Goal: Task Accomplishment & Management: Use online tool/utility

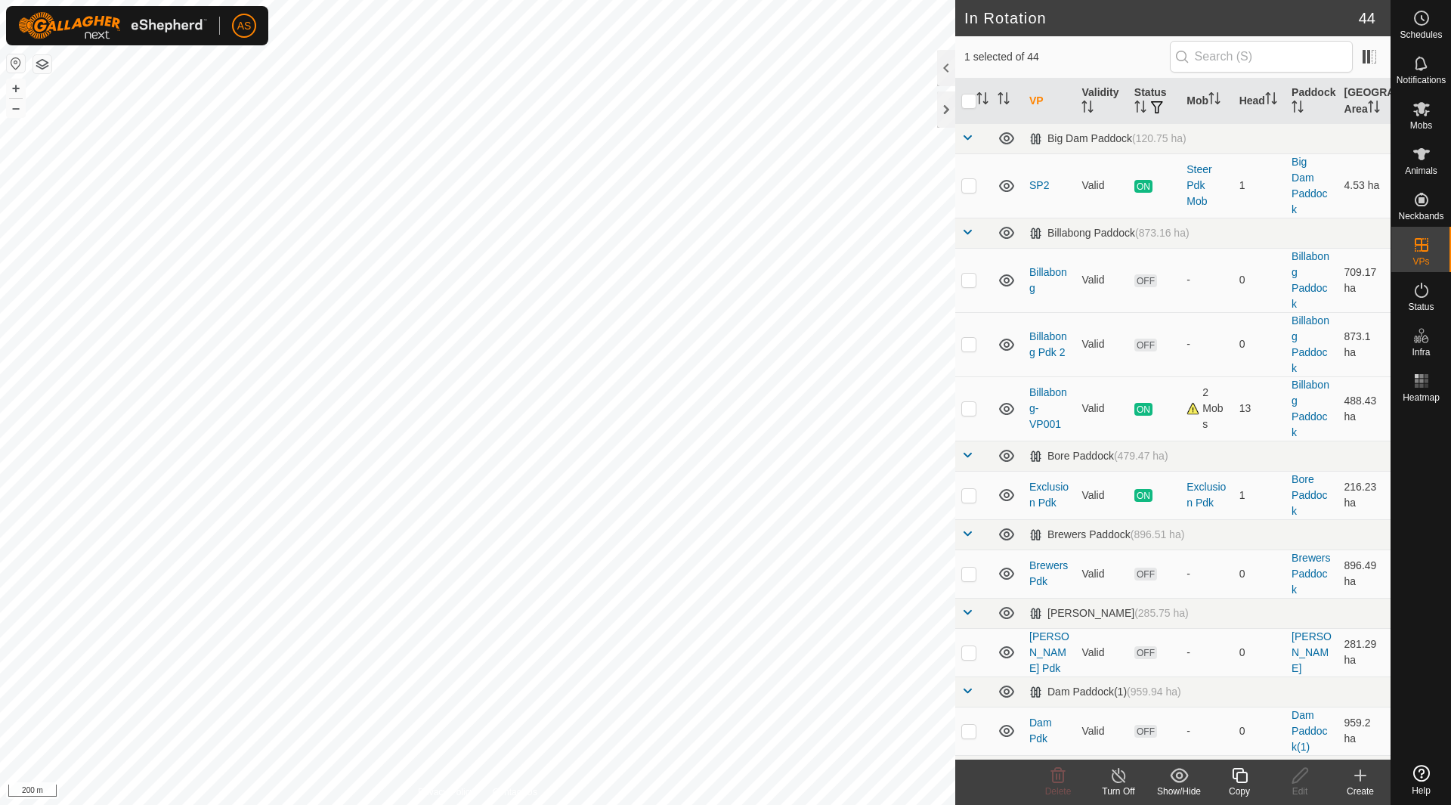
checkbox input "true"
checkbox input "false"
click at [1302, 781] on icon at bounding box center [1299, 775] width 19 height 18
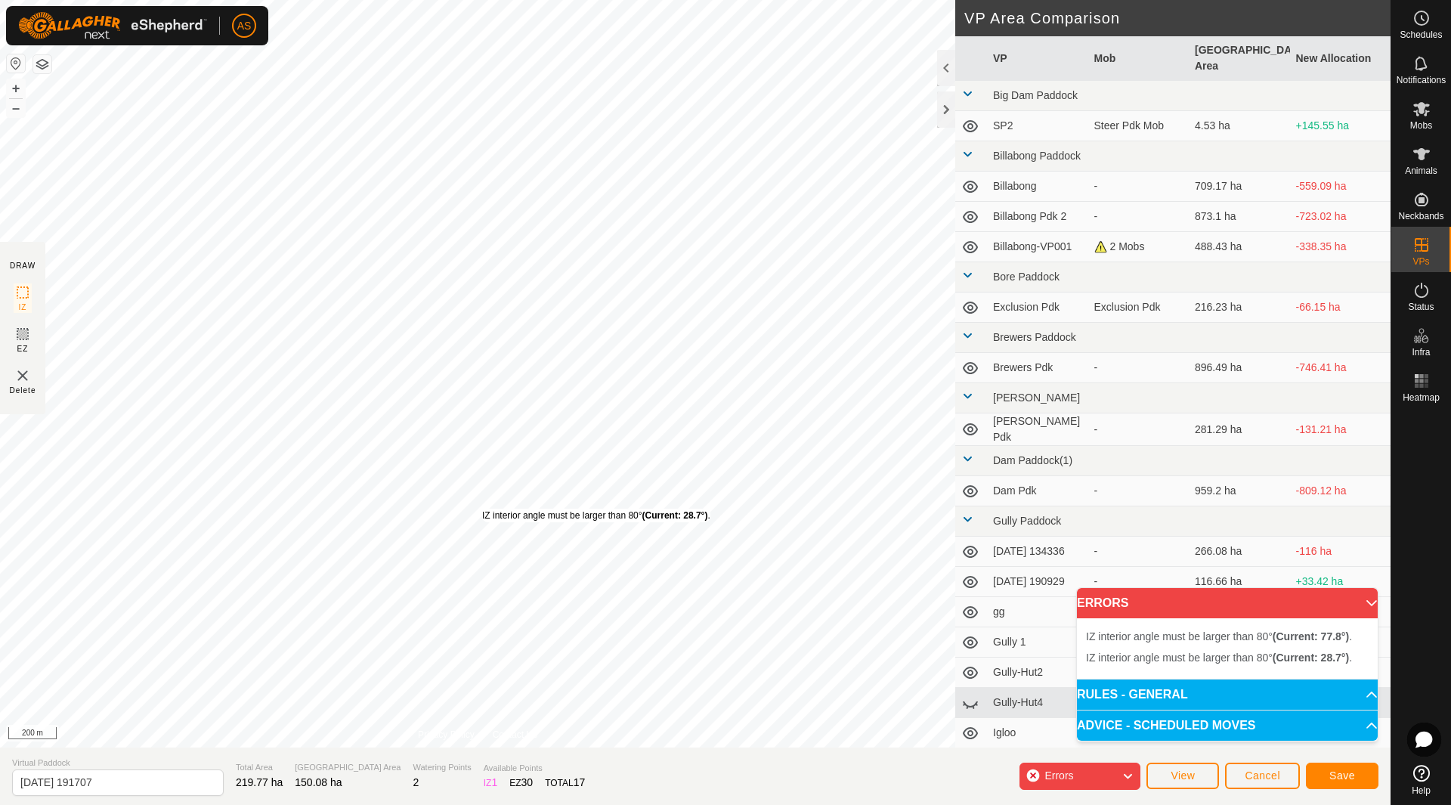
click at [482, 508] on div "IZ interior angle must be larger than 80° (Current: 28.7°) ." at bounding box center [596, 515] width 228 height 14
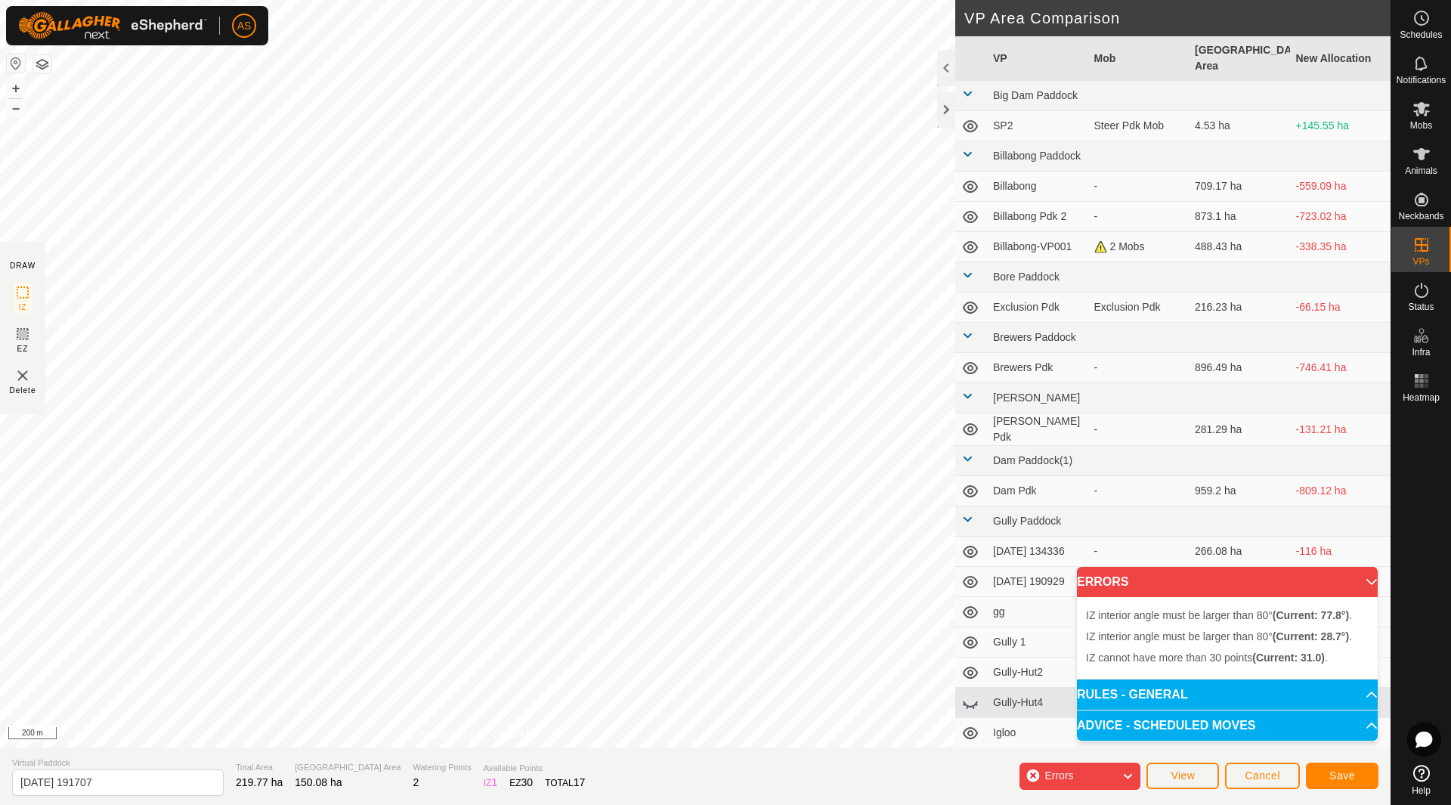
click at [482, 511] on div "IZ interior angle must be larger than 80° (Current: 28.7°) ." at bounding box center [482, 511] width 0 height 0
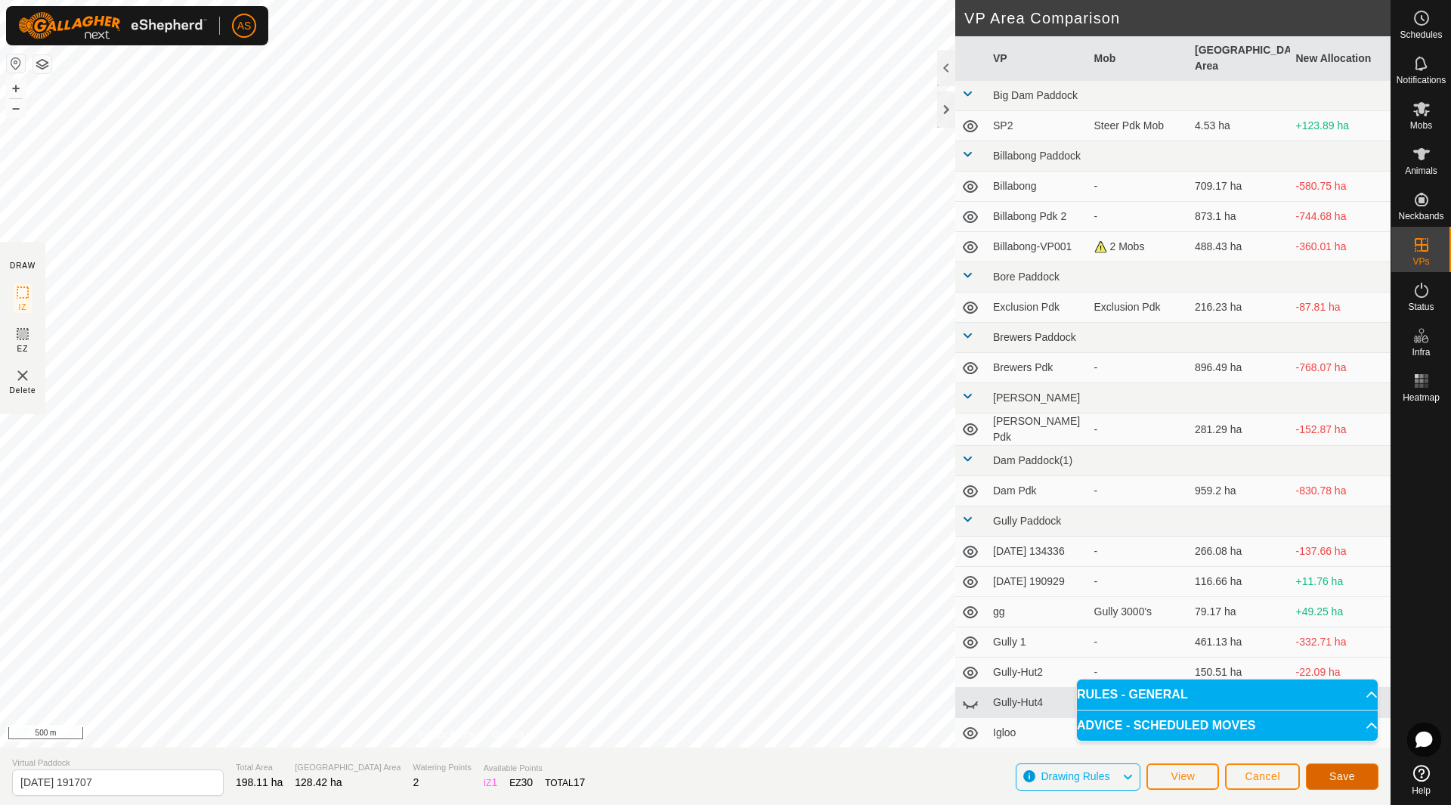
click at [1349, 772] on span "Save" at bounding box center [1342, 776] width 26 height 12
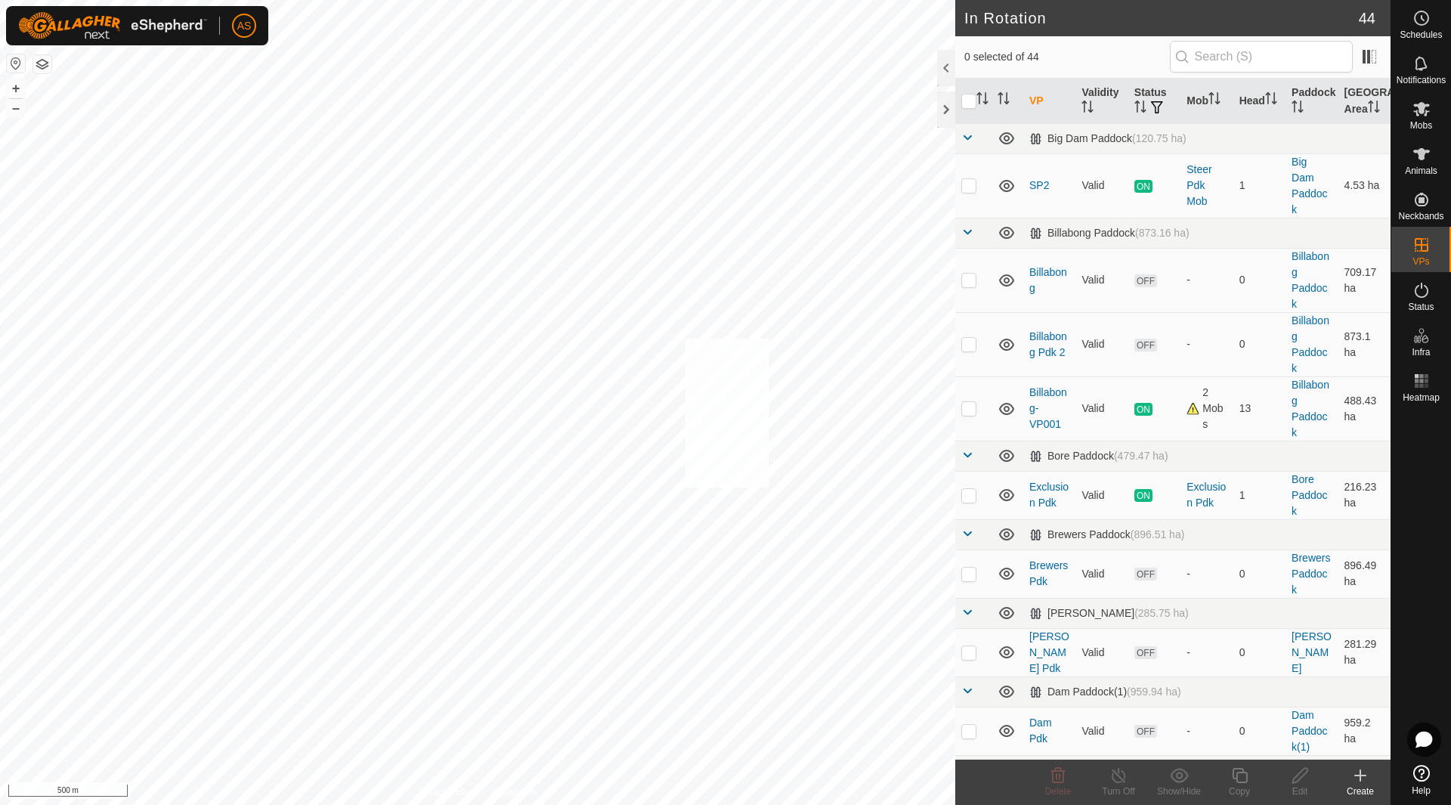
checkbox input "true"
click at [1419, 148] on icon at bounding box center [1421, 154] width 18 height 18
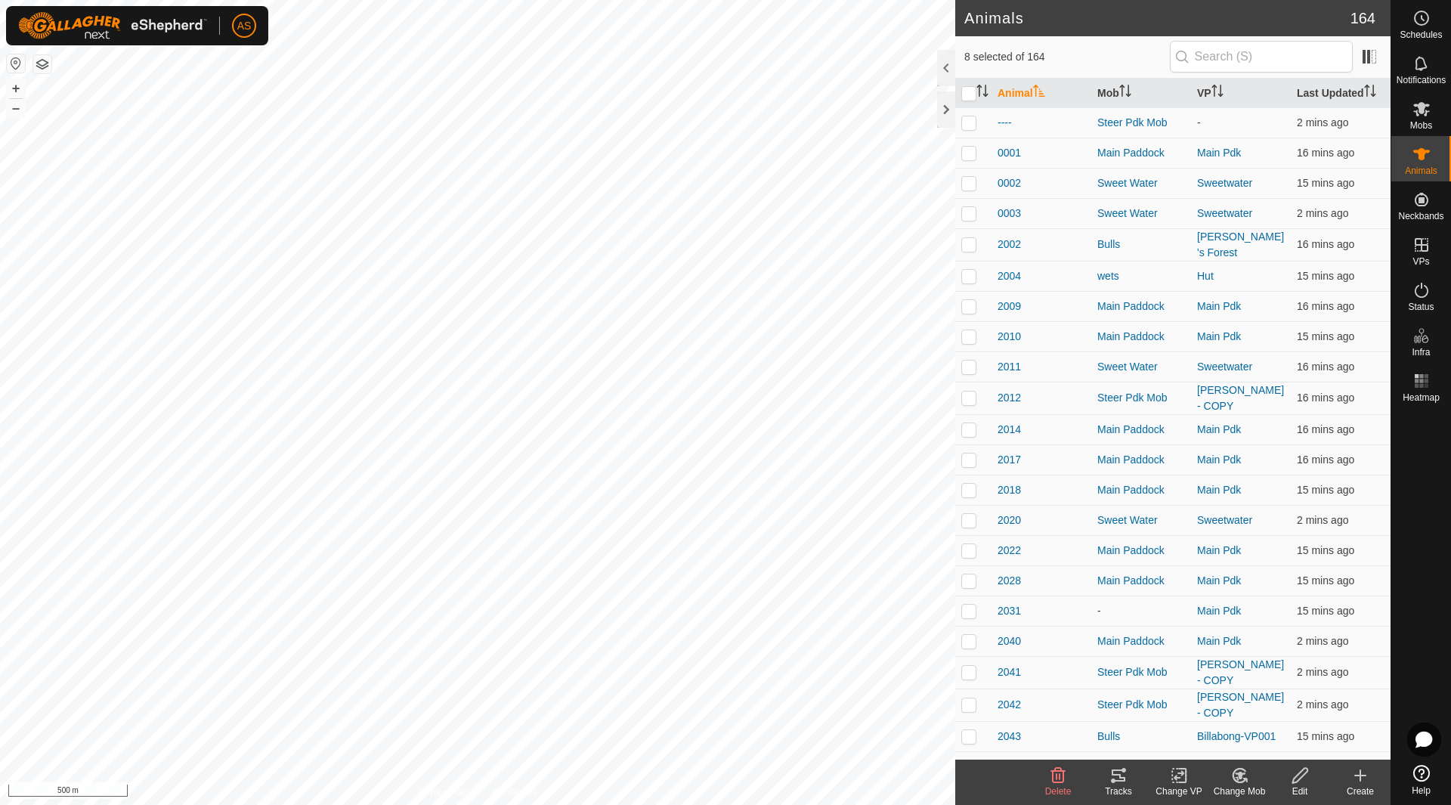
checkbox input "true"
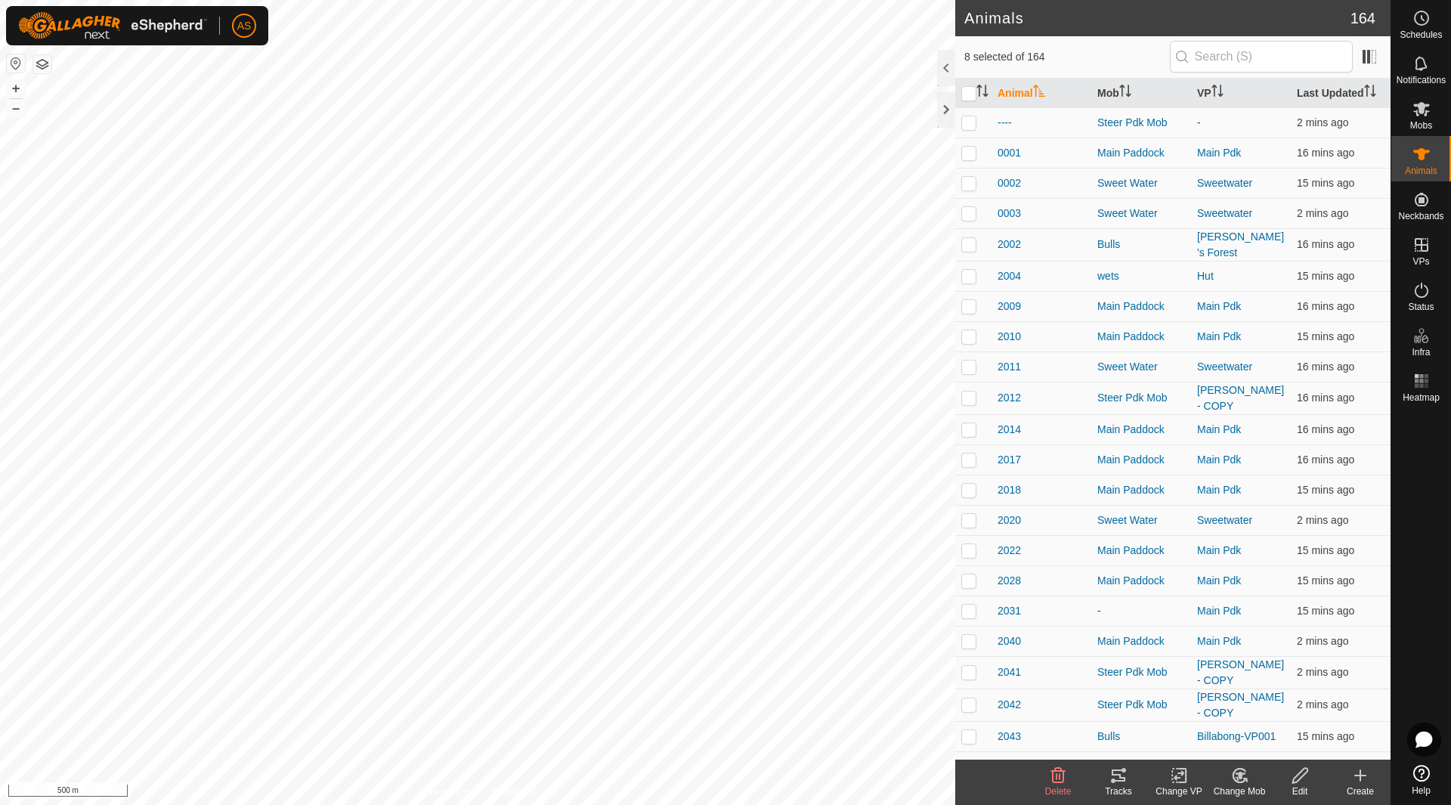
checkbox input "true"
click at [1177, 771] on icon at bounding box center [1179, 775] width 19 height 18
click at [1198, 710] on link "Choose VP..." at bounding box center [1224, 710] width 150 height 30
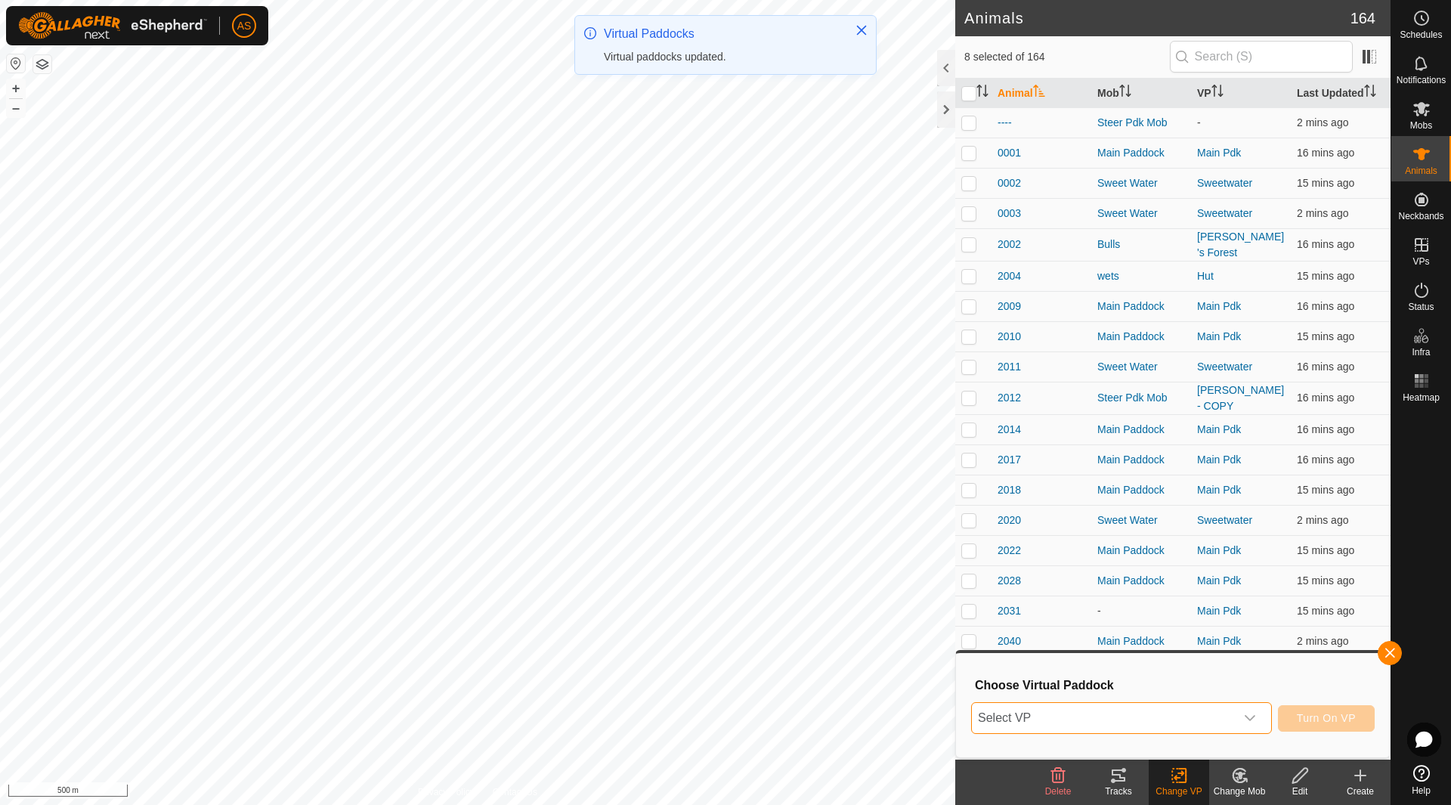
click at [1140, 716] on span "Select VP" at bounding box center [1103, 718] width 263 height 30
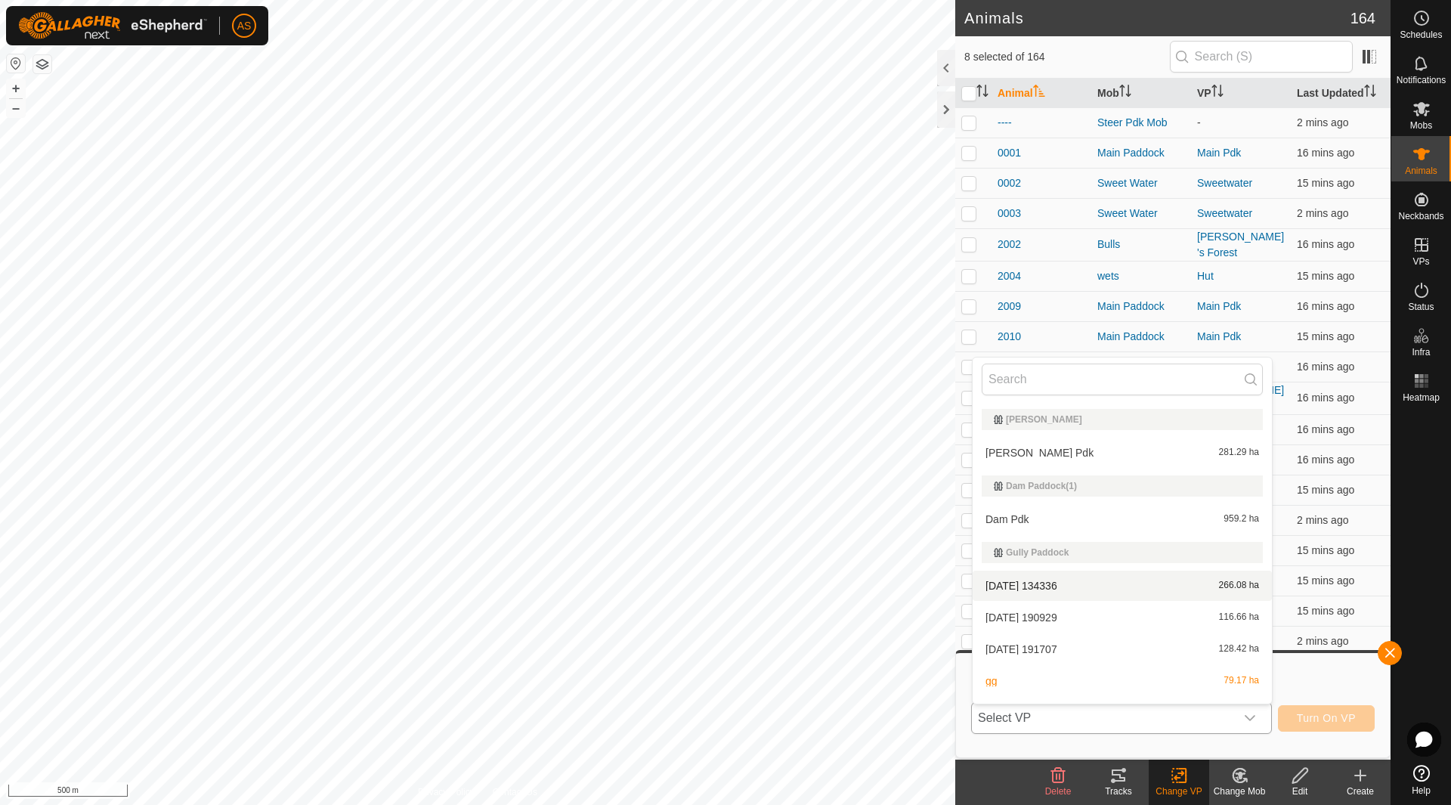
scroll to position [403, 0]
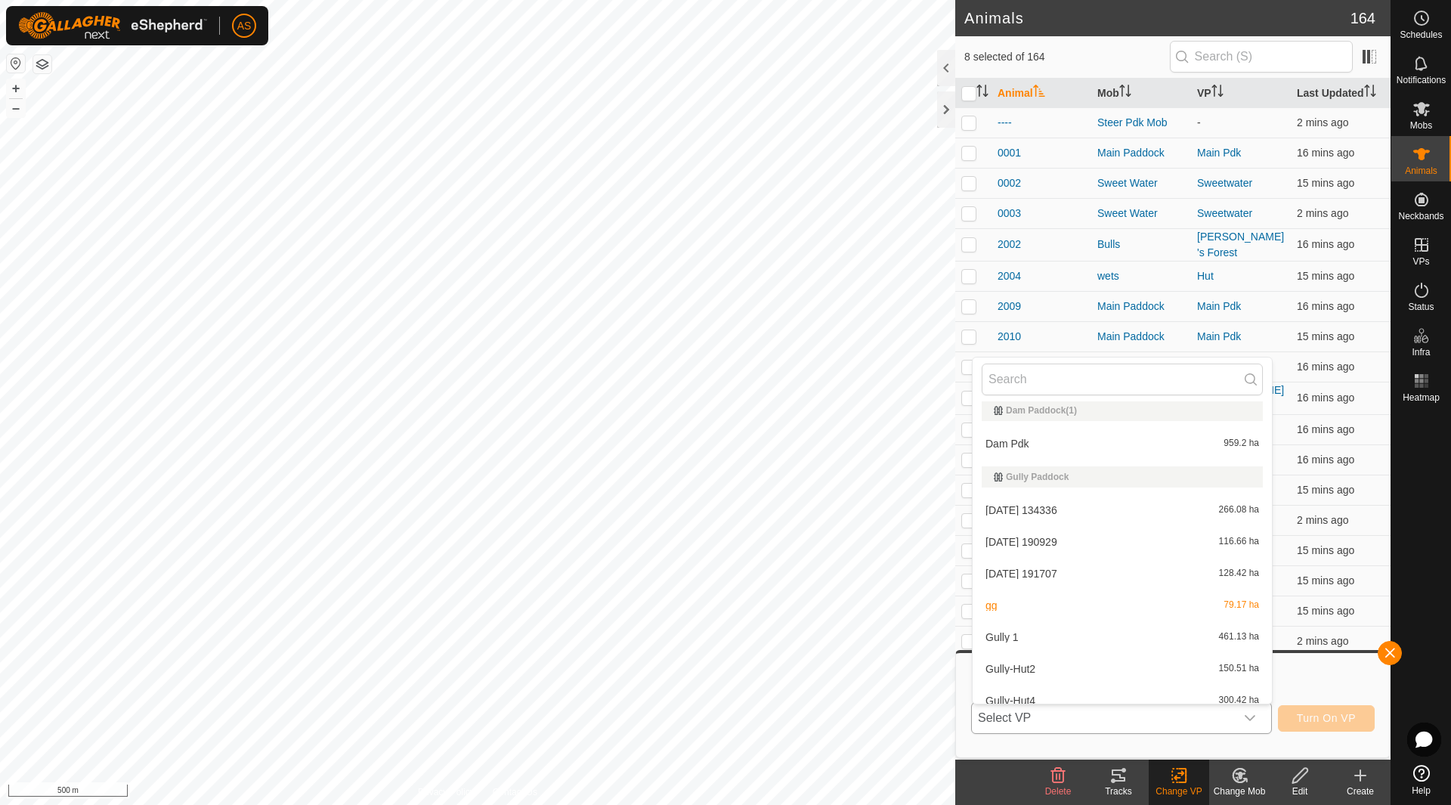
click at [1029, 564] on li "[DATE] 191707 128.42 ha" at bounding box center [1121, 573] width 299 height 30
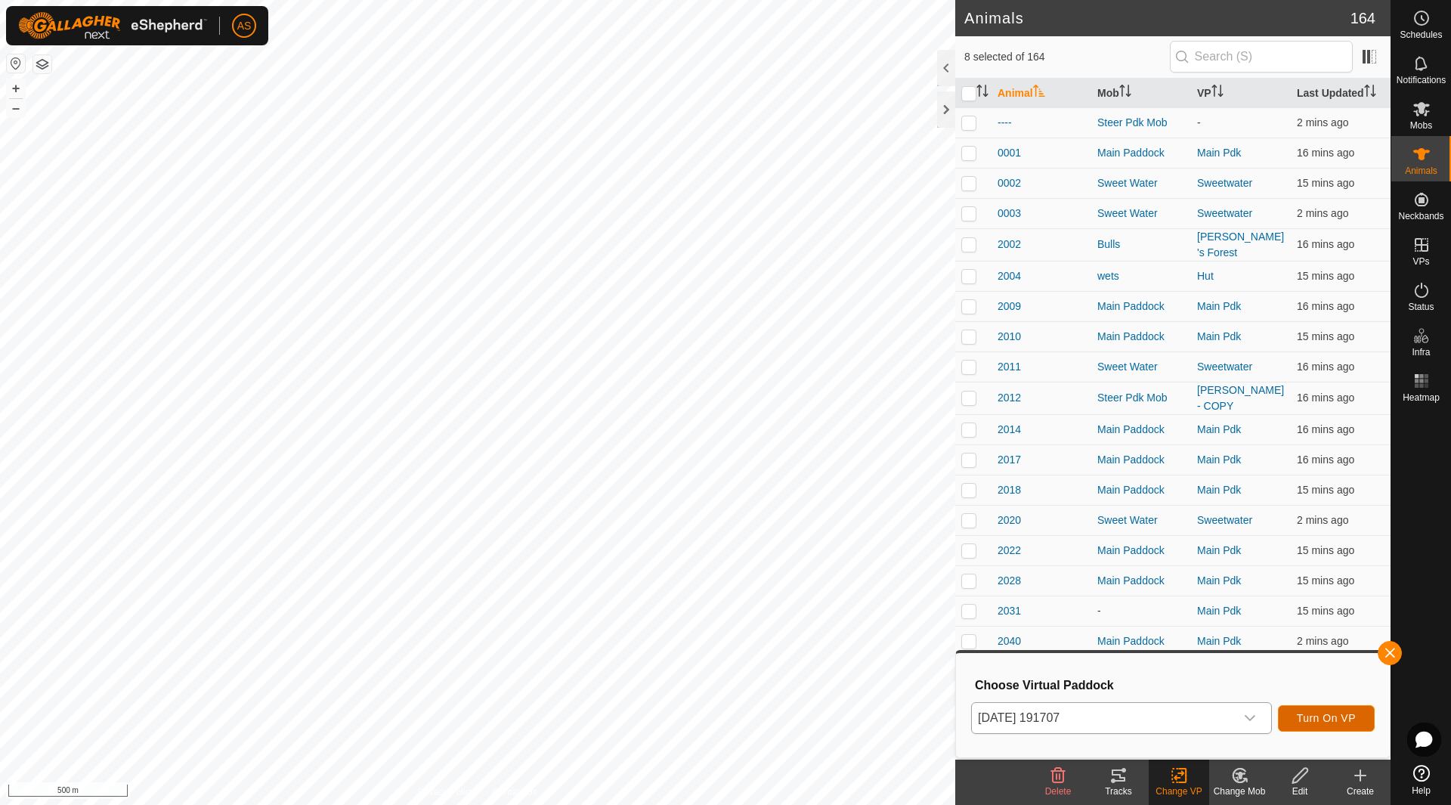
click at [1312, 718] on span "Turn On VP" at bounding box center [1325, 718] width 59 height 12
